Goal: Task Accomplishment & Management: Manage account settings

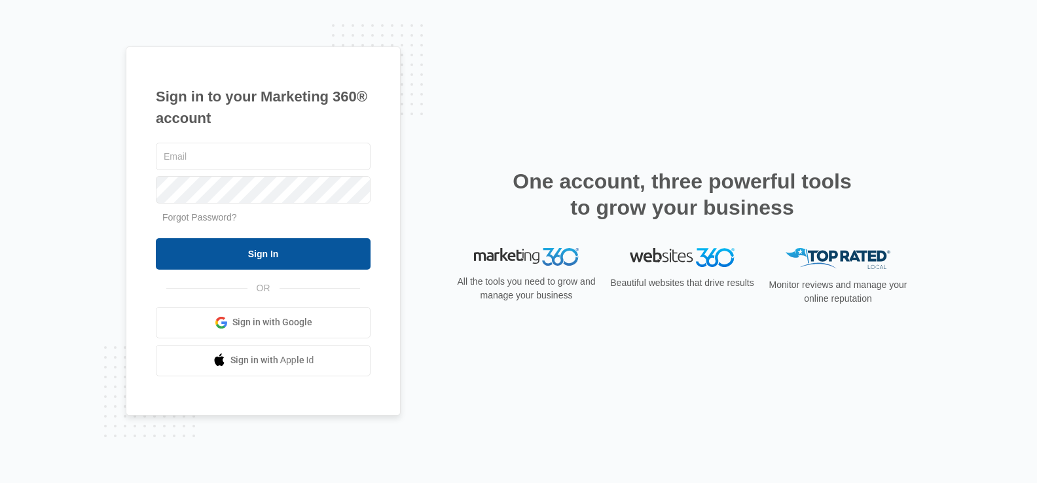
type input "[DOMAIN_NAME][EMAIL_ADDRESS][DOMAIN_NAME]"
click at [276, 250] on input "Sign In" at bounding box center [263, 253] width 215 height 31
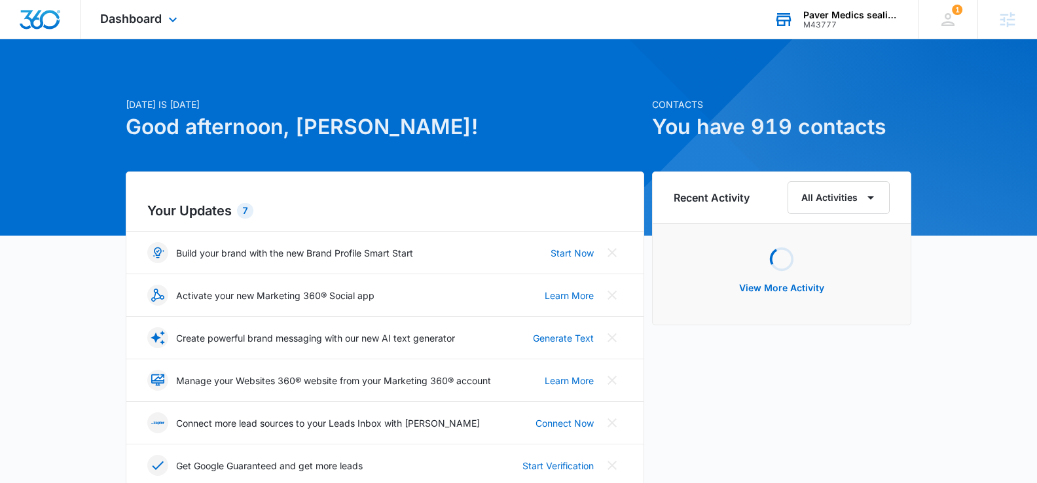
click at [858, 19] on div "Paver Medics sealing and restoration" at bounding box center [851, 15] width 96 height 10
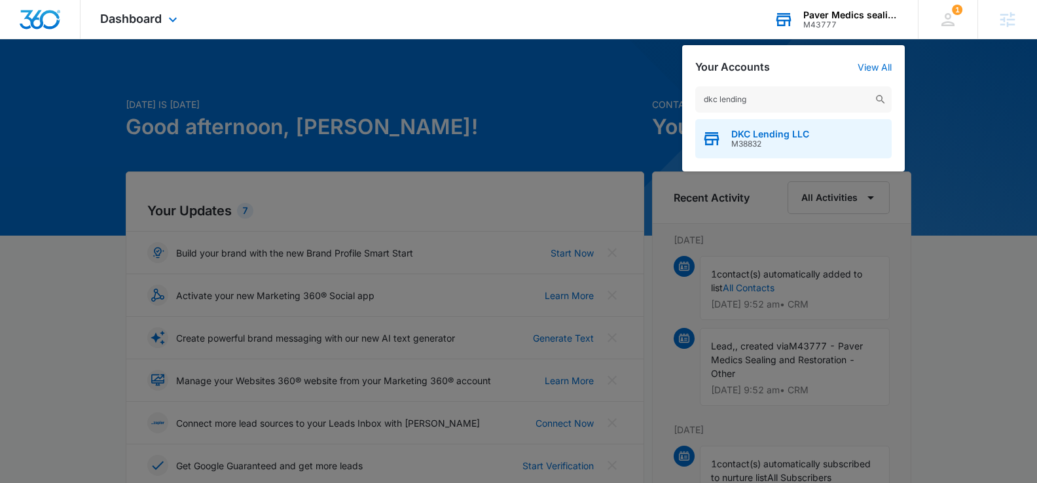
type input "dkc lending"
click at [771, 132] on span "DKC Lending LLC" at bounding box center [770, 134] width 78 height 10
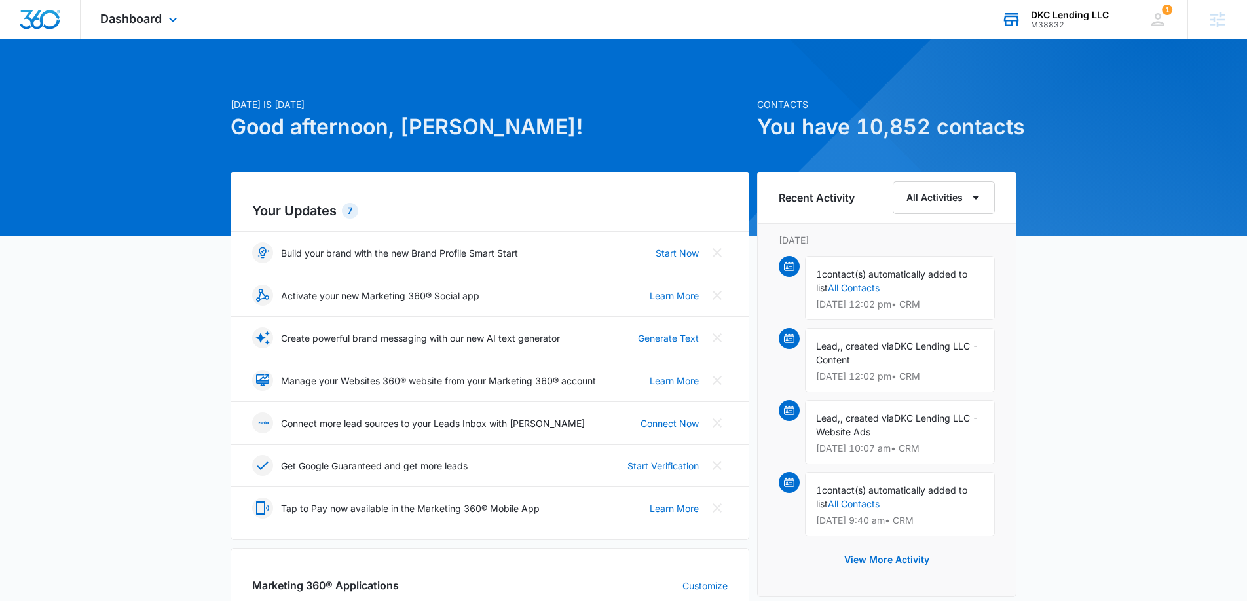
click at [146, 16] on span "Dashboard" at bounding box center [131, 19] width 62 height 14
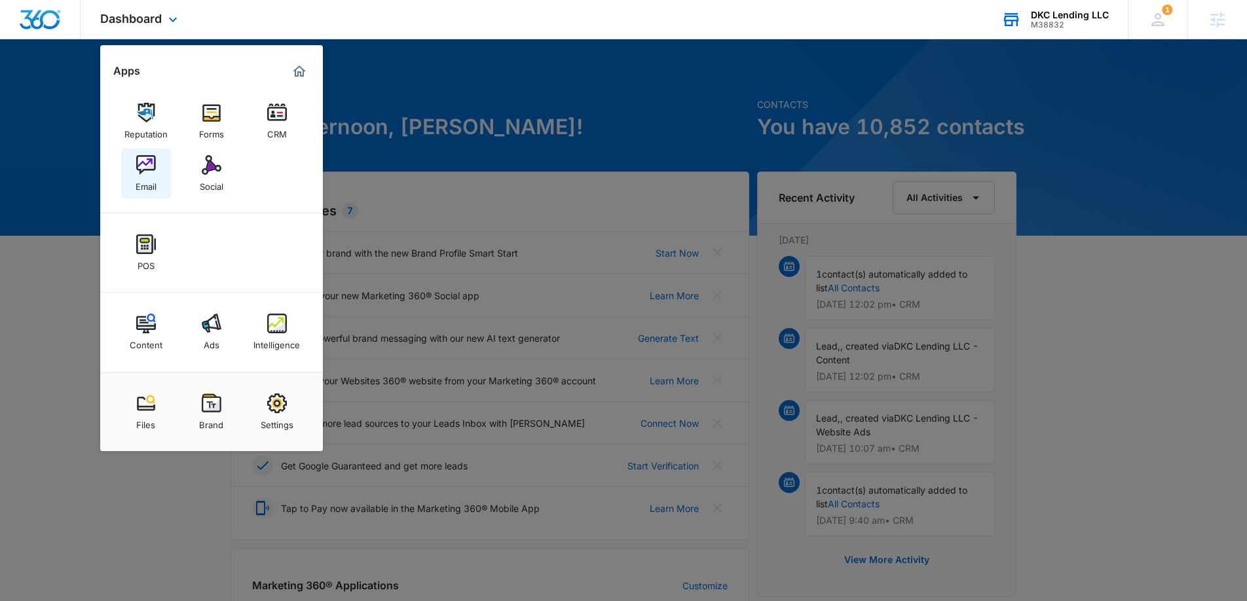
click at [134, 165] on link "Email" at bounding box center [146, 174] width 50 height 50
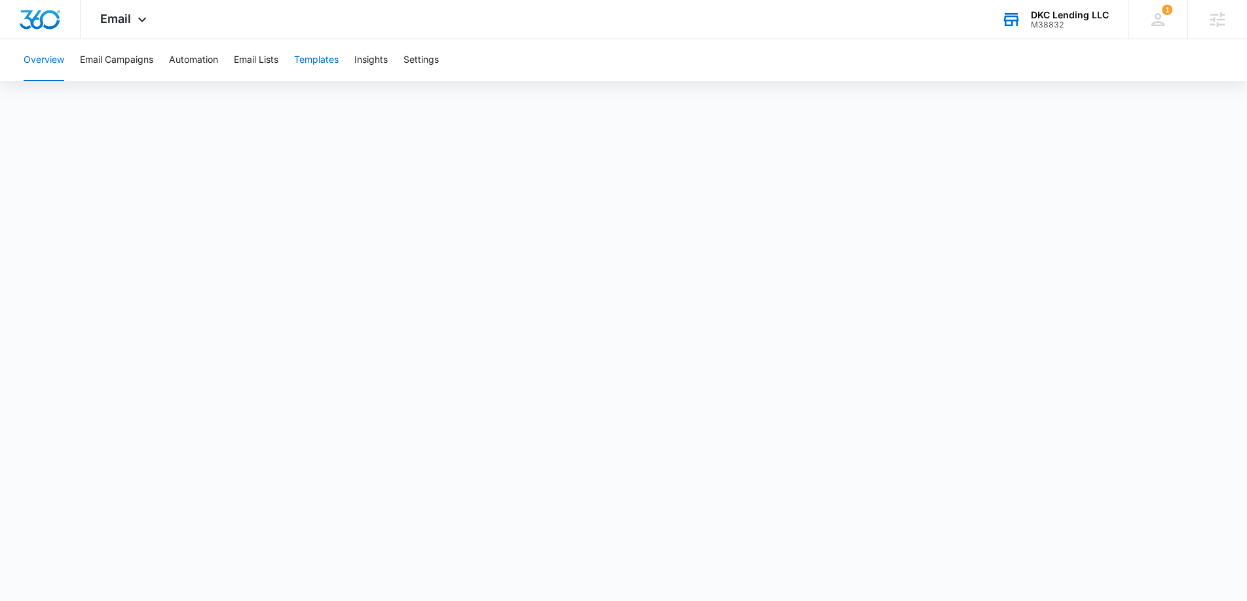
click at [305, 59] on button "Templates" at bounding box center [316, 60] width 45 height 42
click at [128, 63] on button "Email Campaigns" at bounding box center [116, 60] width 73 height 42
click at [129, 58] on button "Email Campaigns" at bounding box center [116, 60] width 73 height 42
click at [50, 60] on button "Overview" at bounding box center [44, 60] width 41 height 42
click at [130, 67] on button "Email Campaigns" at bounding box center [116, 60] width 73 height 42
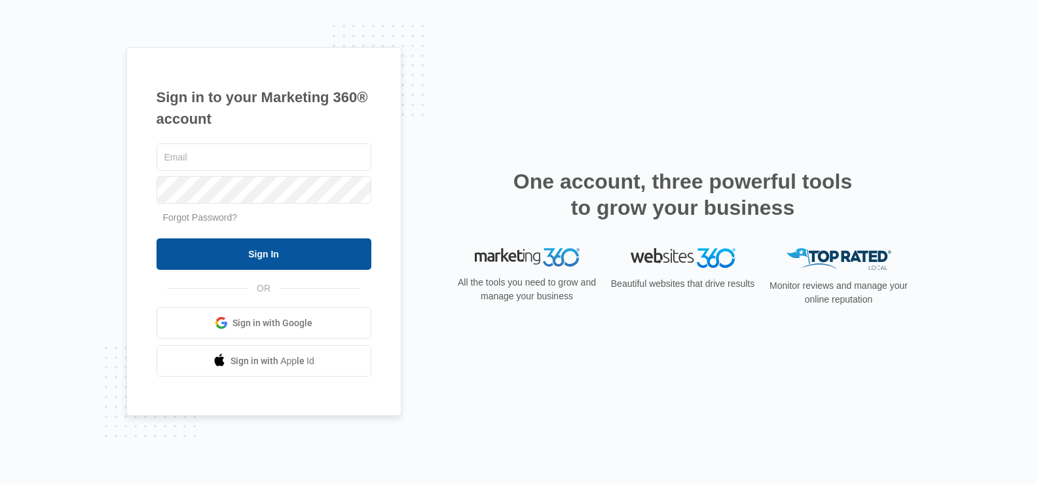
type input "[DOMAIN_NAME][EMAIL_ADDRESS][DOMAIN_NAME]"
drag, startPoint x: 301, startPoint y: 254, endPoint x: 294, endPoint y: 256, distance: 7.5
click at [301, 255] on input "Sign In" at bounding box center [263, 253] width 215 height 31
